Goal: Information Seeking & Learning: Find specific page/section

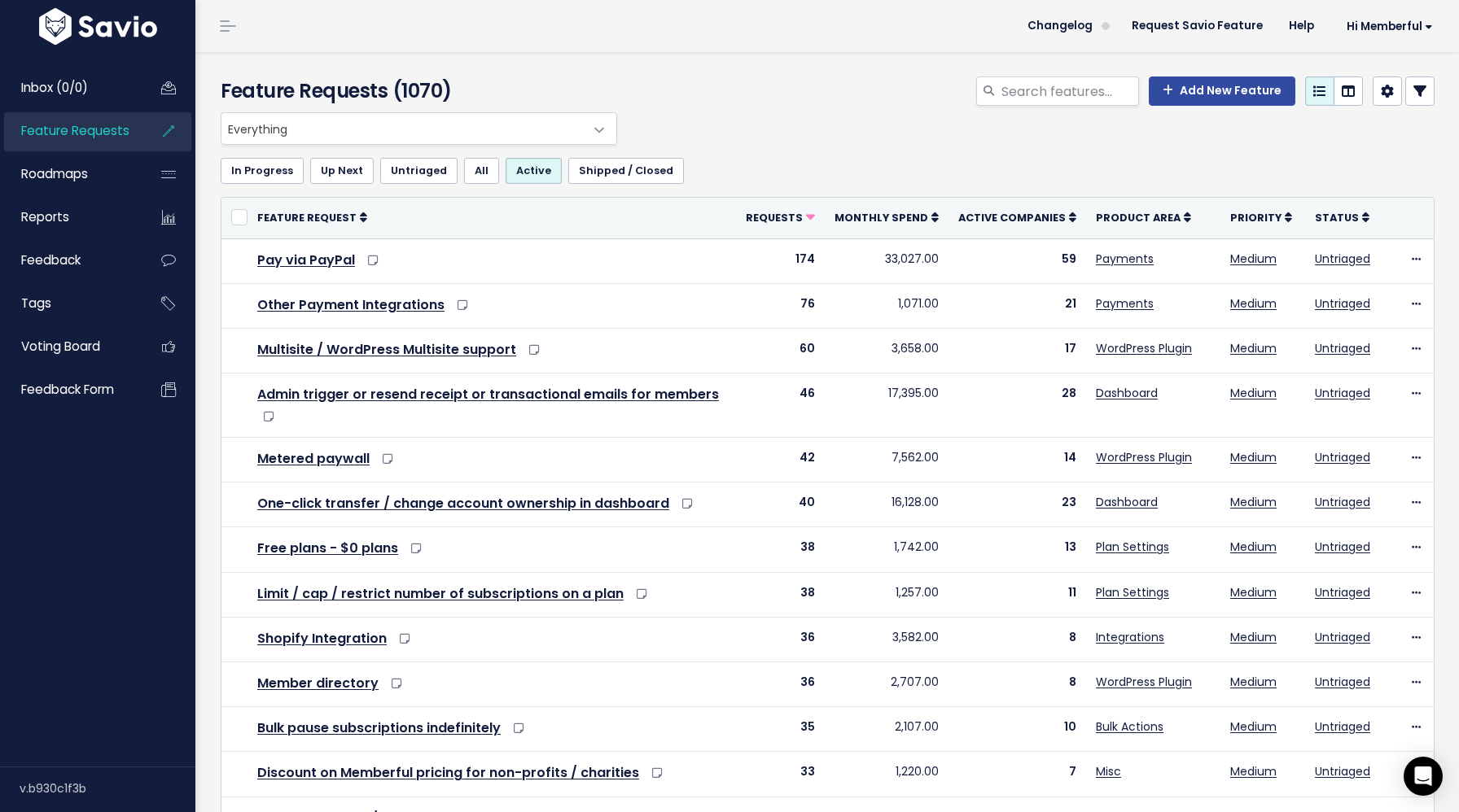
click at [136, 137] on li "Feature Requests" at bounding box center [98, 132] width 187 height 39
click at [1059, 88] on input "search" at bounding box center [1069, 91] width 139 height 29
type input "redirect plan group"
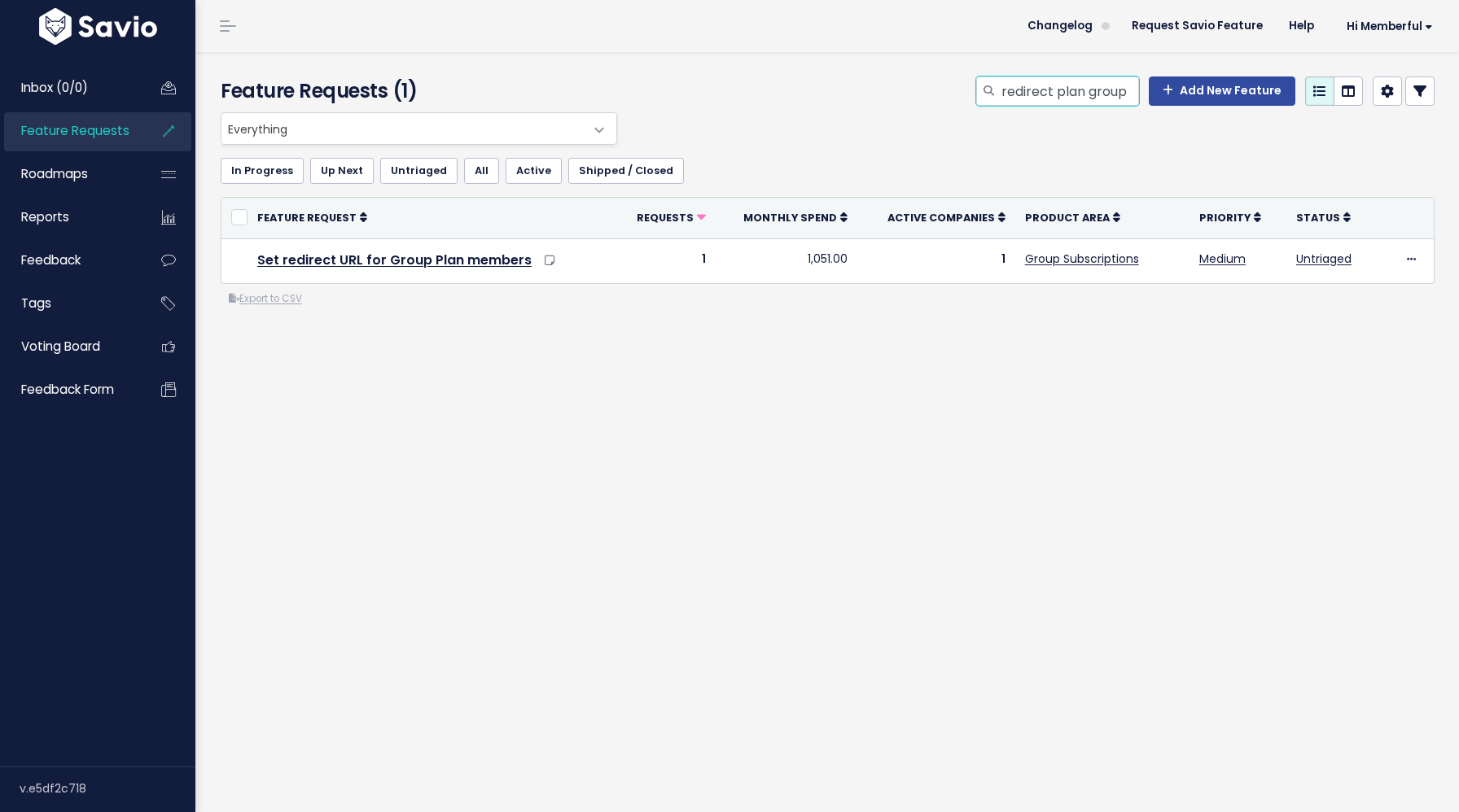
click at [1060, 79] on input "redirect plan group" at bounding box center [1069, 91] width 139 height 29
drag, startPoint x: 1060, startPoint y: 84, endPoint x: 1245, endPoint y: 92, distance: 185.2
click at [1245, 92] on div "redirect plan group Add New Feature" at bounding box center [1206, 91] width 459 height 29
type input "redirect switch"
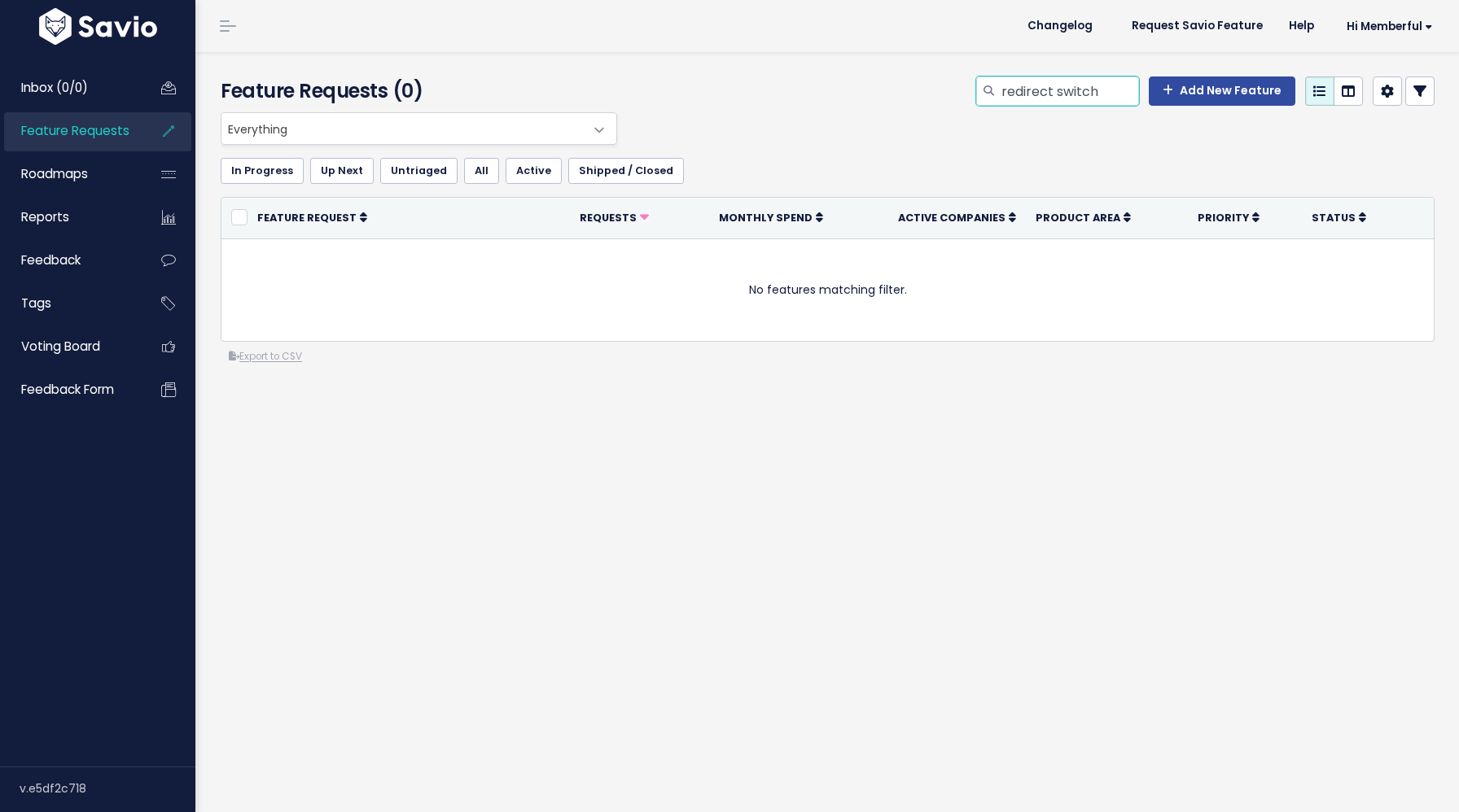
click at [1090, 95] on input "redirect switch" at bounding box center [1069, 91] width 139 height 29
type input "redirect upgrade"
click at [1080, 103] on input "redirect upgrade" at bounding box center [1069, 91] width 139 height 29
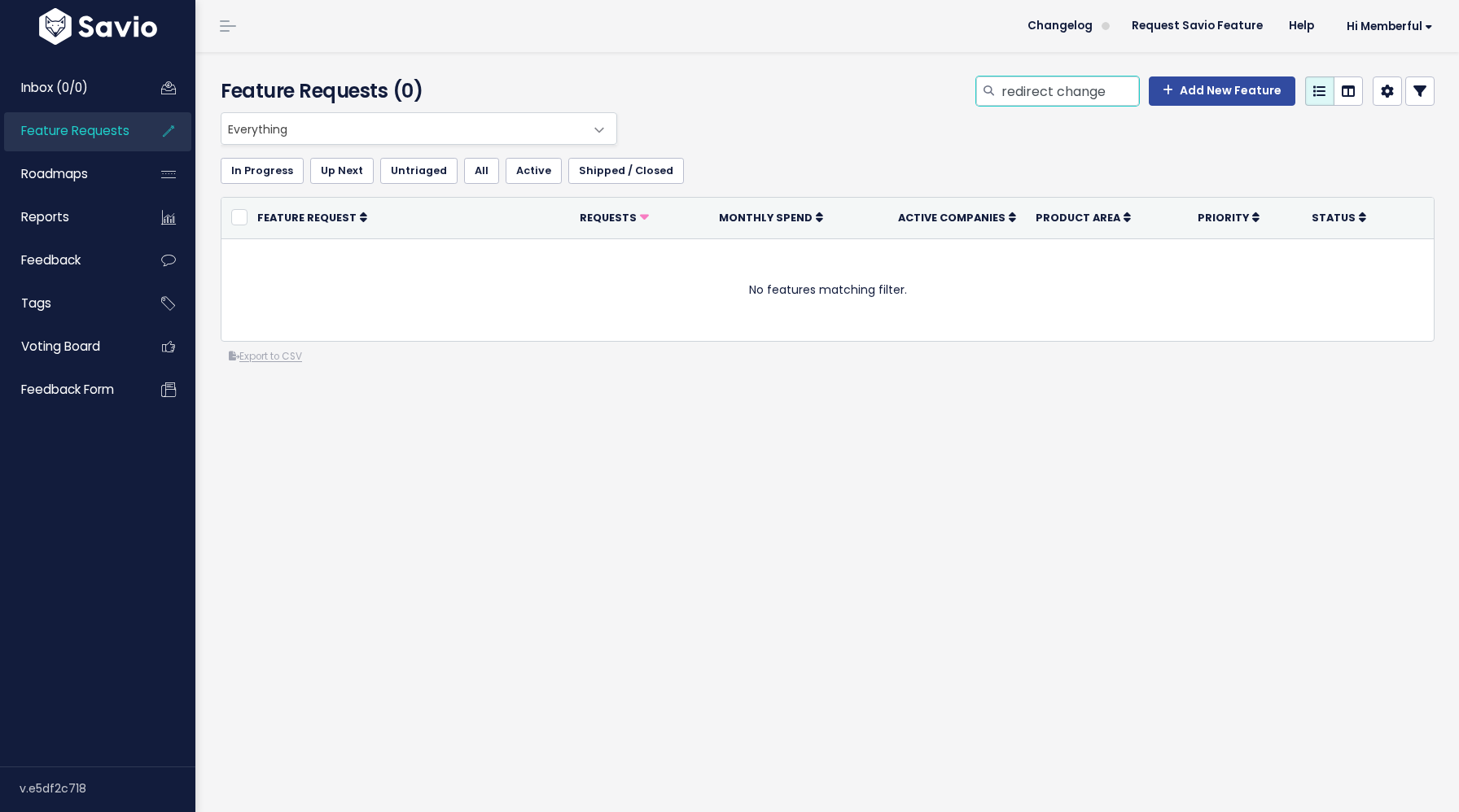
type input "redirect change"
click at [1067, 93] on input "redirect change" at bounding box center [1069, 91] width 139 height 29
type input "redirect hange"
